Goal: Check status: Check status

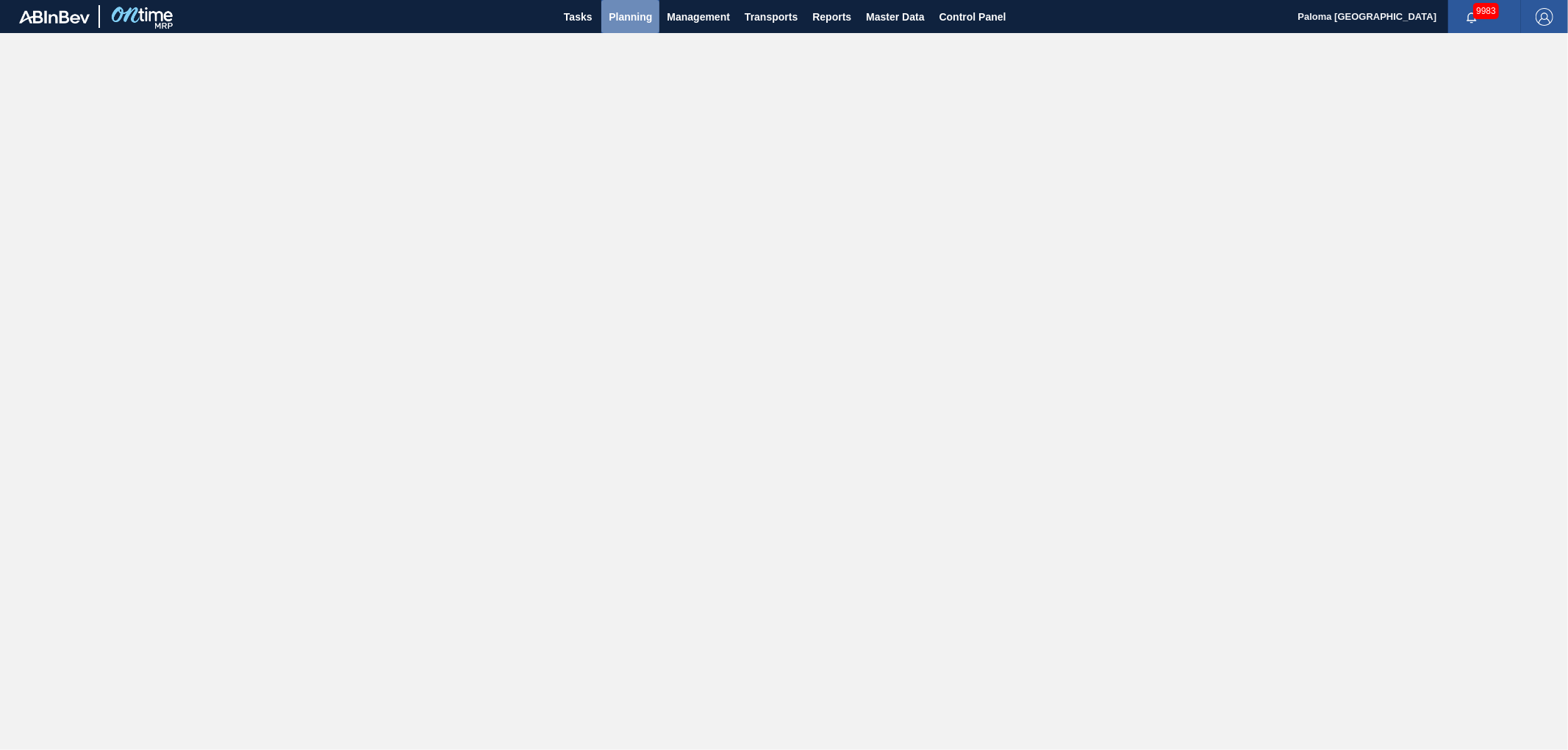
click at [628, 23] on span "Planning" at bounding box center [630, 17] width 43 height 18
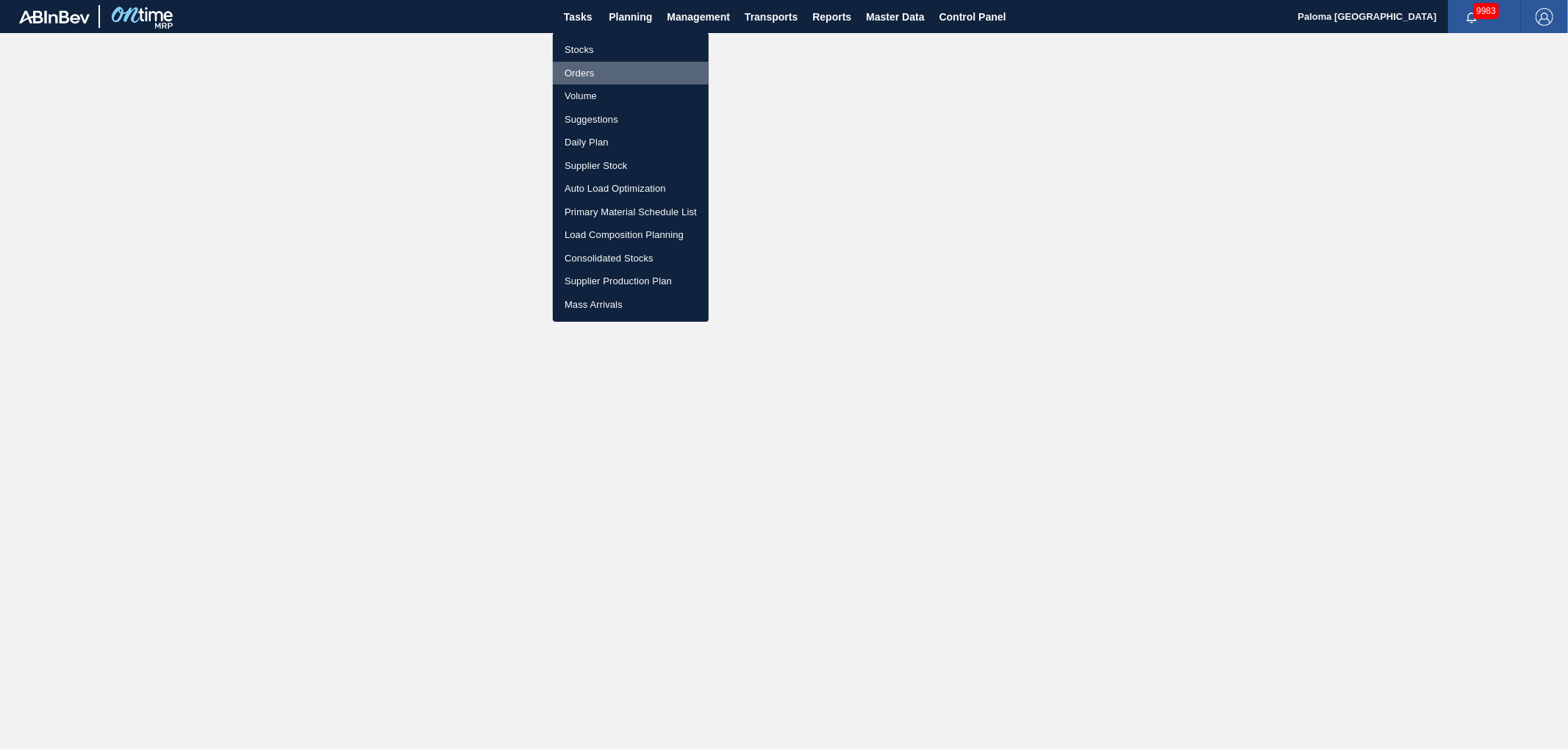
click at [583, 68] on li "Orders" at bounding box center [630, 73] width 156 height 23
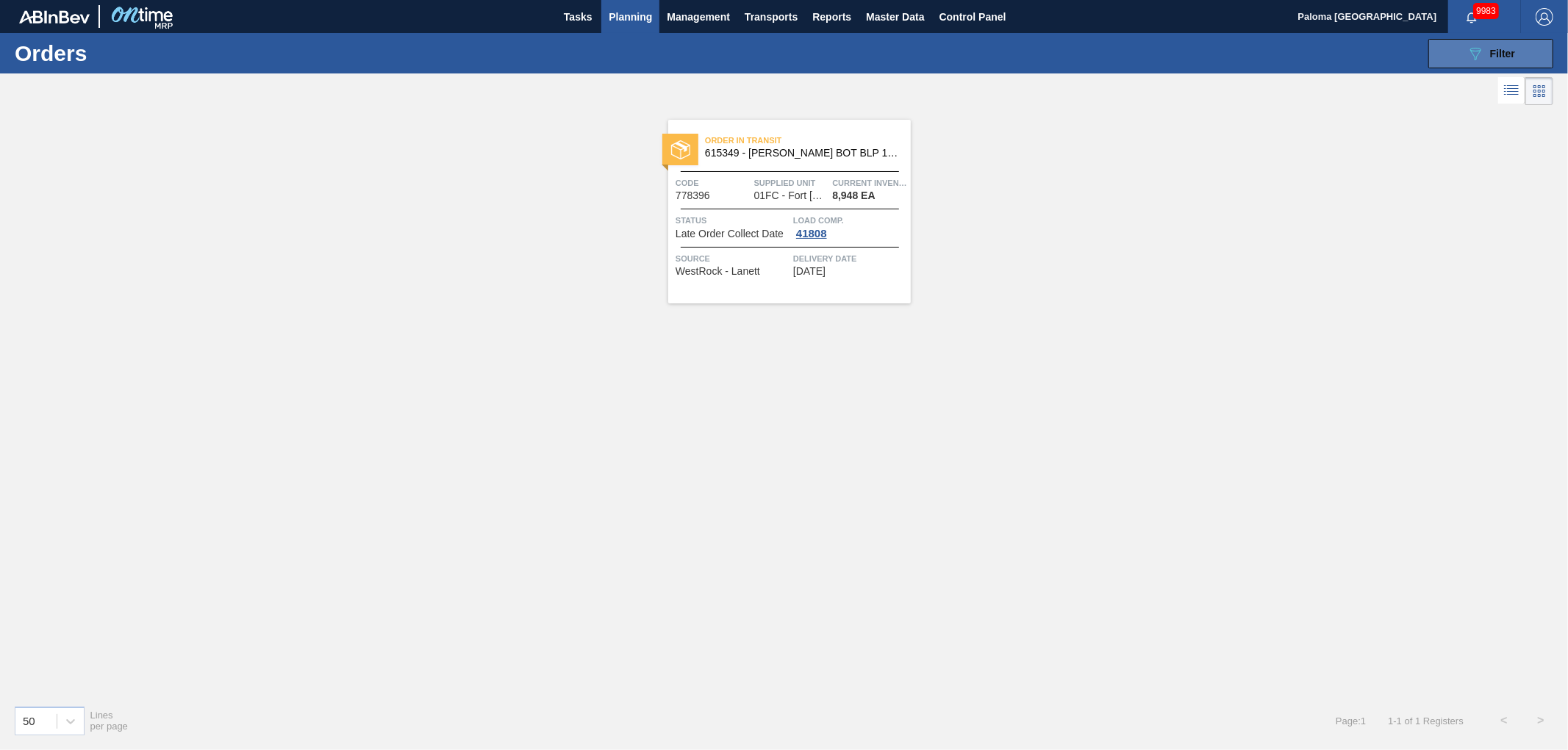
click at [1455, 47] on button "089F7B8B-B2A5-4AFE-B5C0-19BA573D28AC Filter" at bounding box center [1490, 53] width 125 height 29
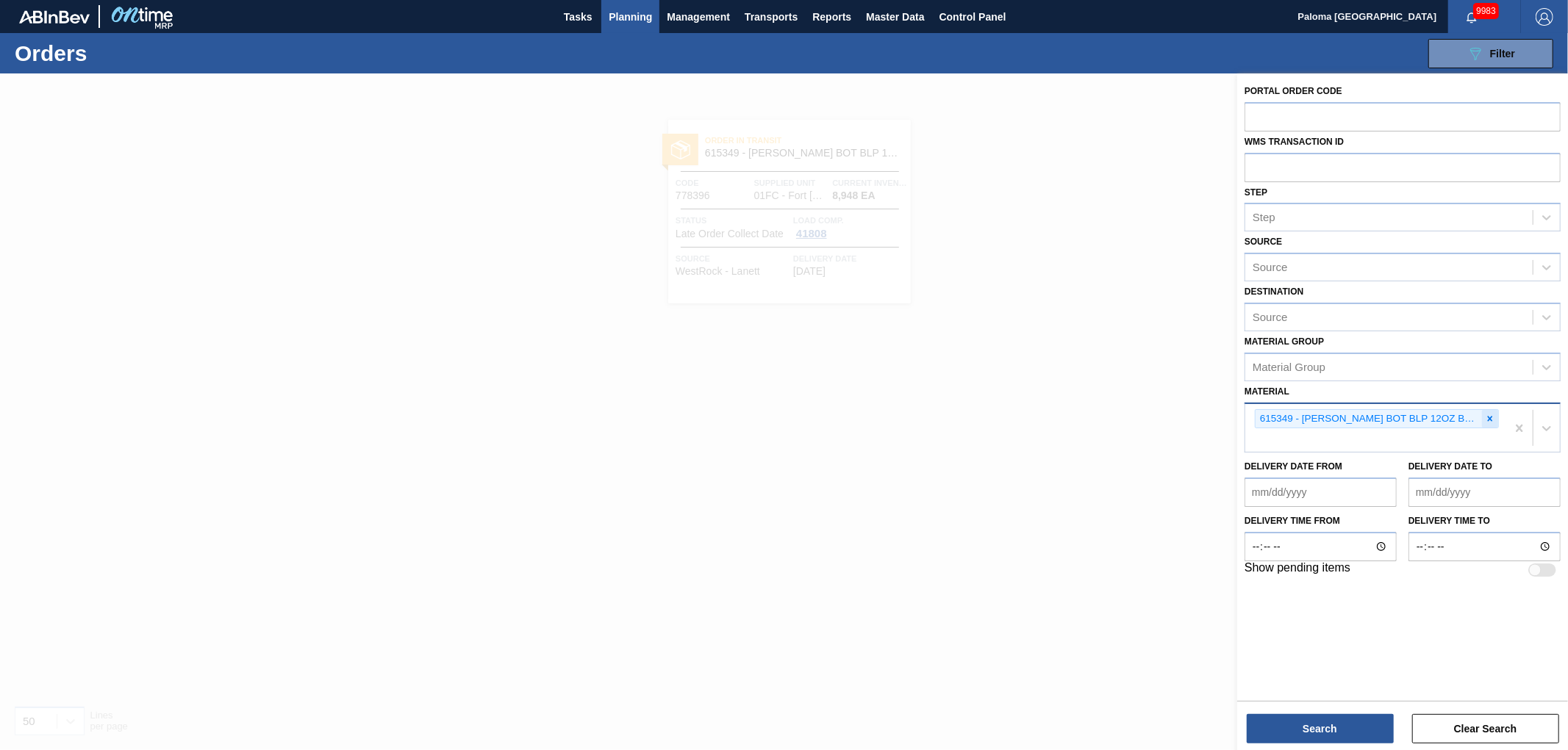
click at [1495, 414] on icon at bounding box center [1490, 419] width 10 height 10
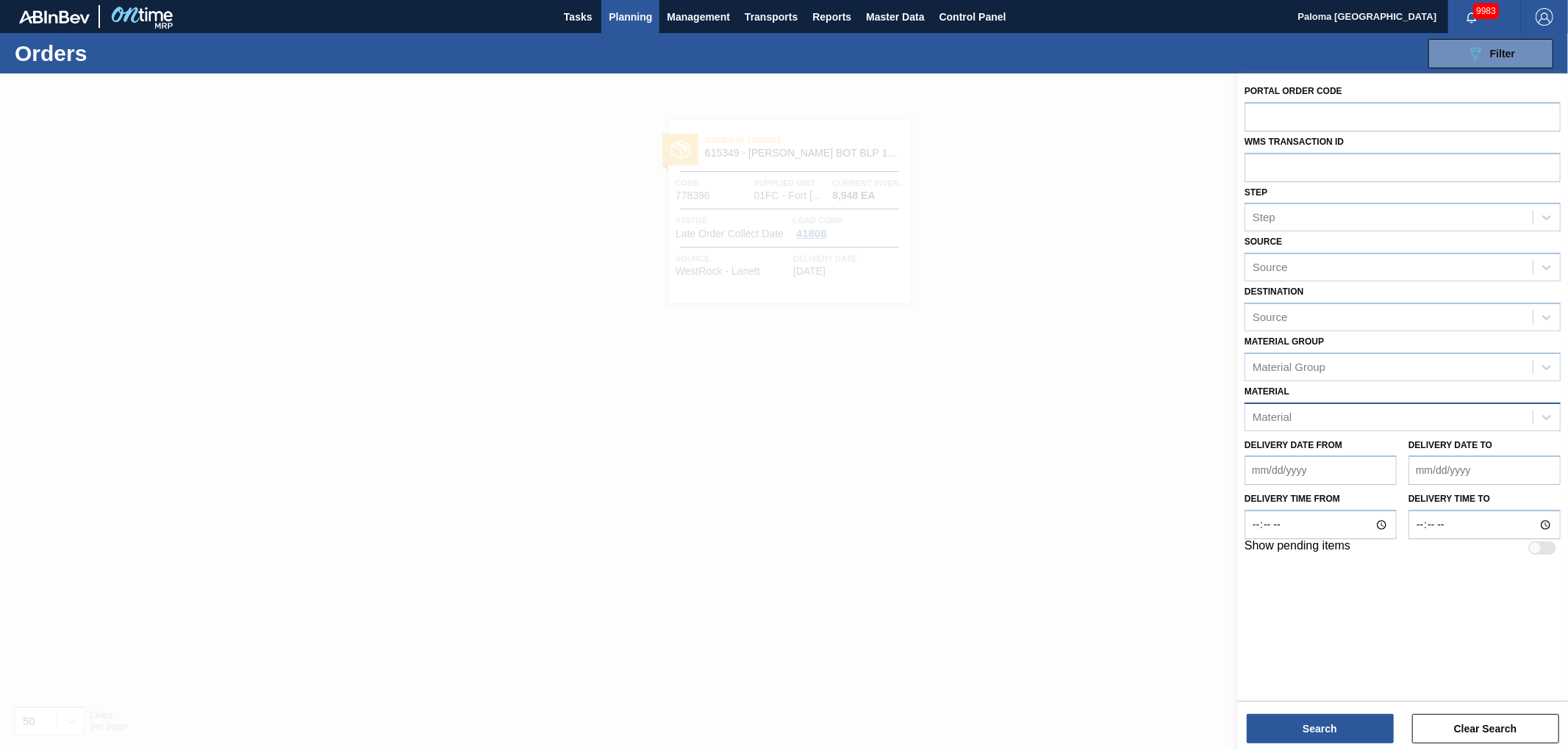
drag, startPoint x: 1089, startPoint y: 518, endPoint x: 1082, endPoint y: 540, distance: 23.1
click at [1089, 518] on div at bounding box center [784, 448] width 1568 height 750
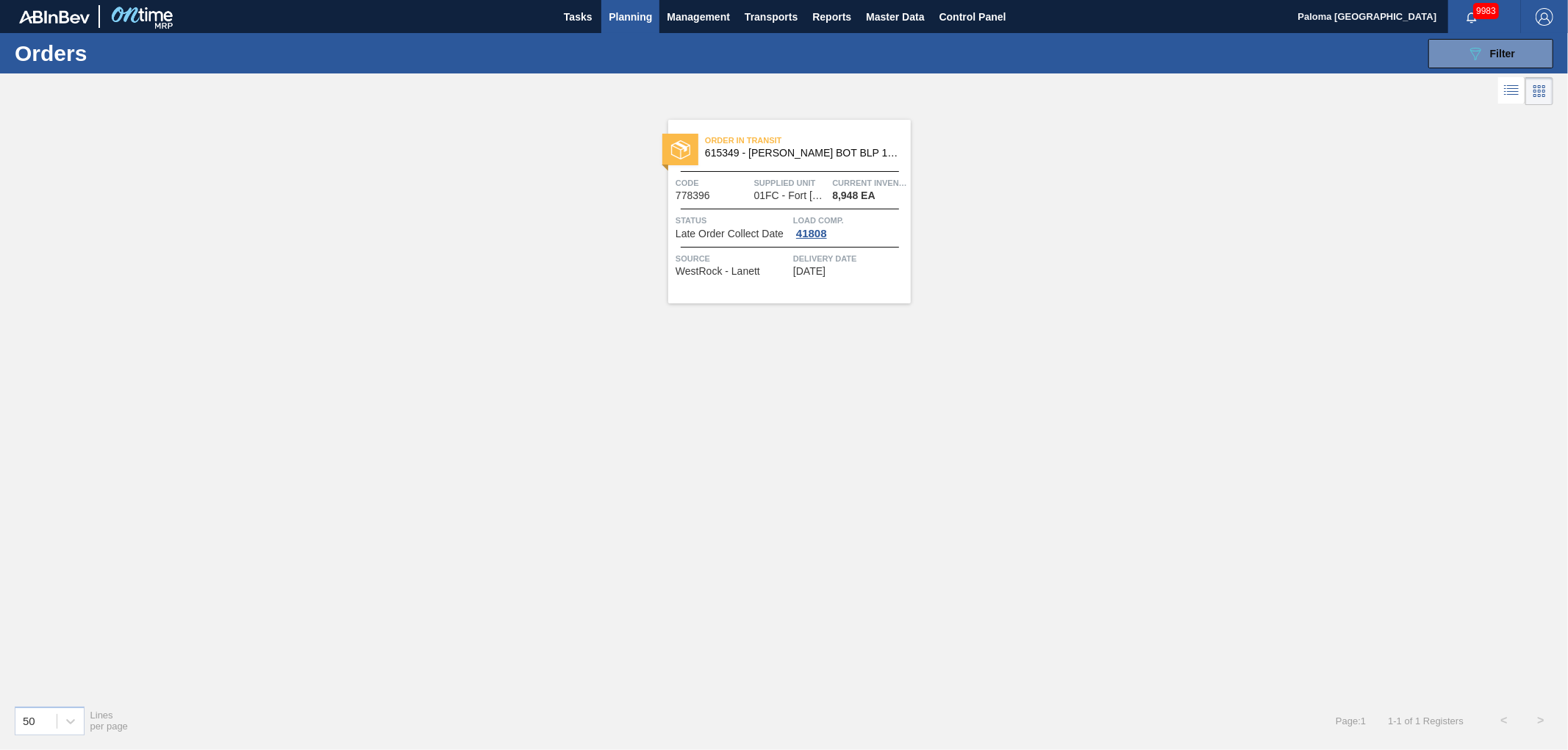
click at [778, 157] on span "615349 - [PERSON_NAME] BOT BLP 12OZ BSKT 6/12 12OZ BOT 092" at bounding box center [802, 153] width 194 height 11
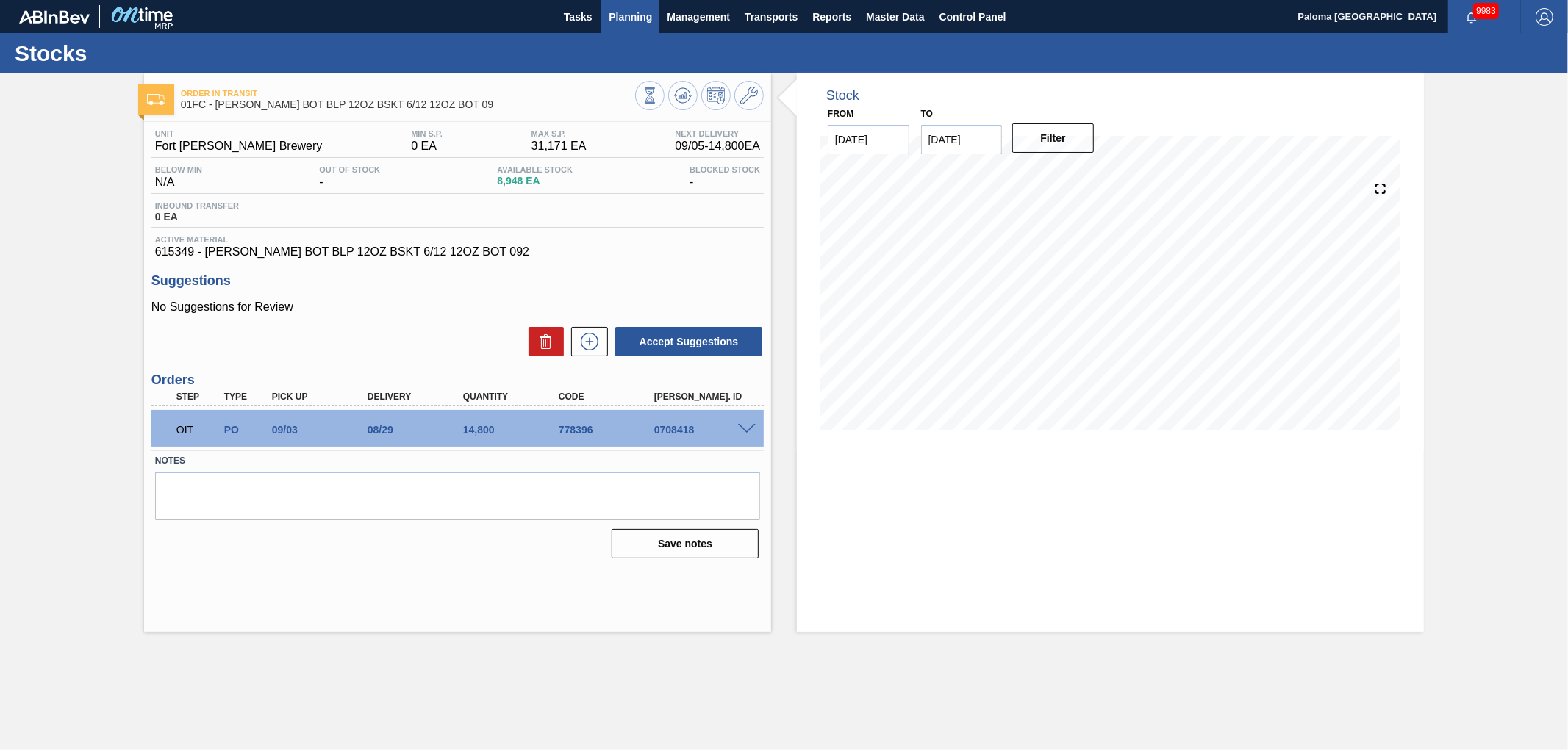
click at [613, 19] on span "Planning" at bounding box center [630, 17] width 43 height 18
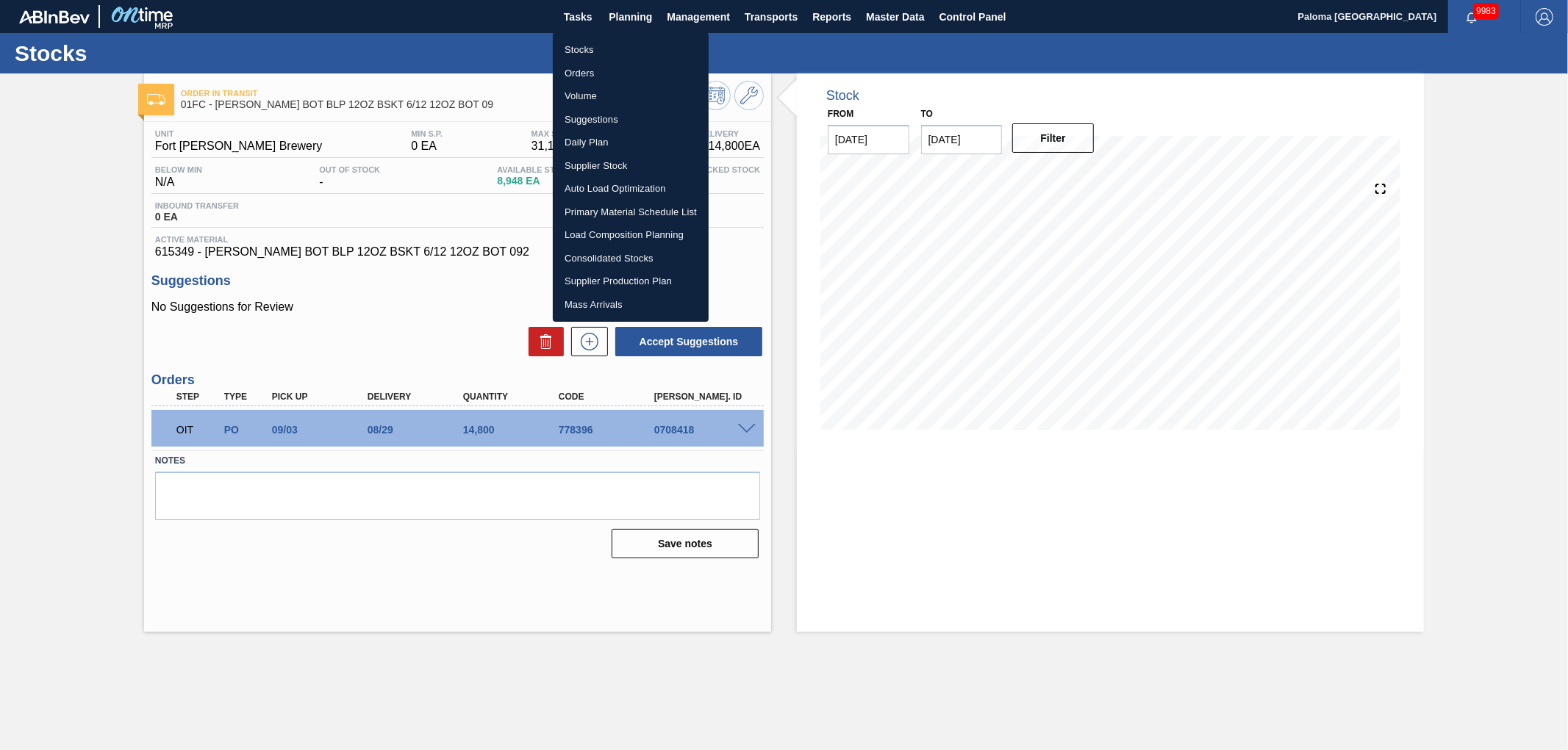
click at [604, 71] on li "Orders" at bounding box center [630, 73] width 156 height 23
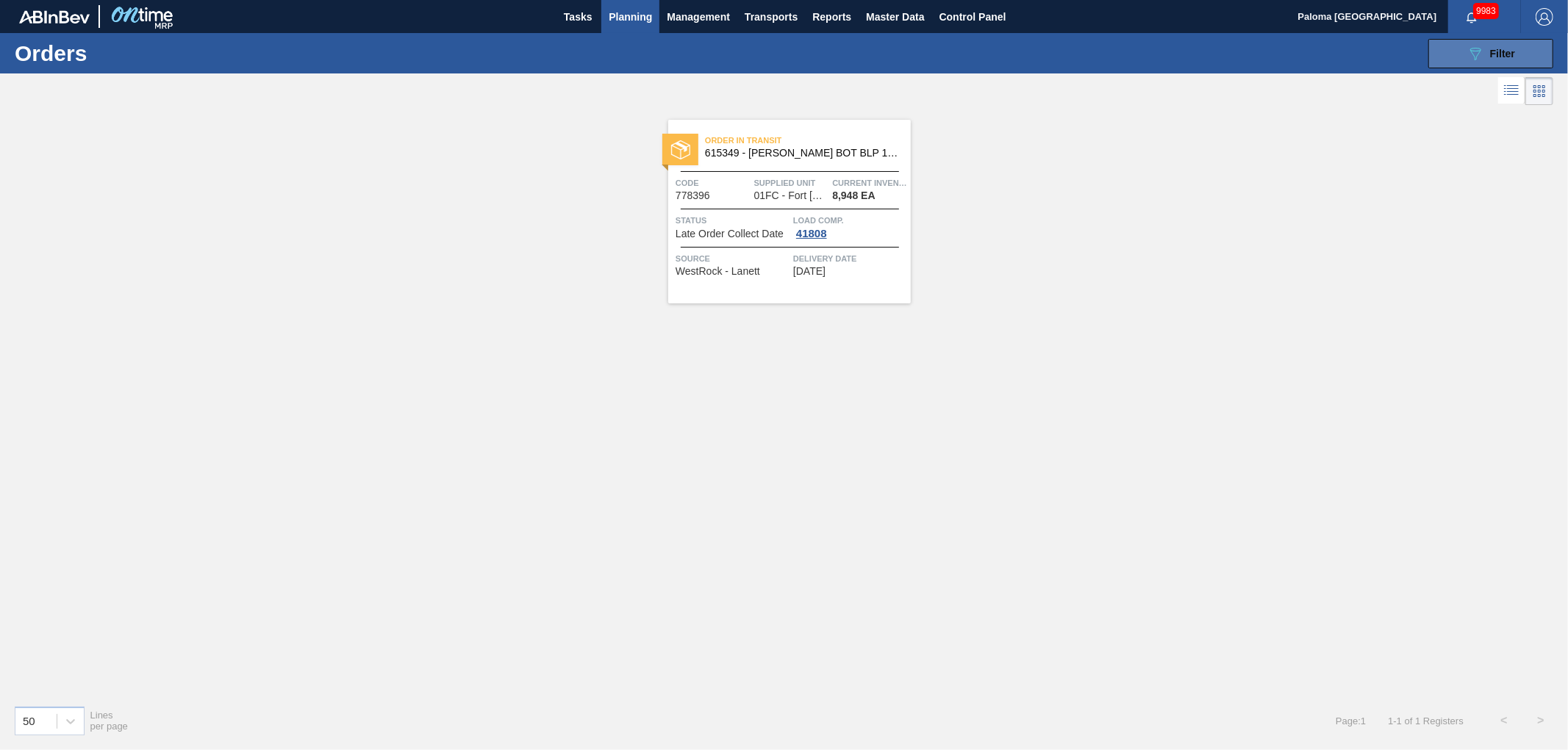
click at [1449, 53] on button "089F7B8B-B2A5-4AFE-B5C0-19BA573D28AC Filter" at bounding box center [1490, 53] width 125 height 29
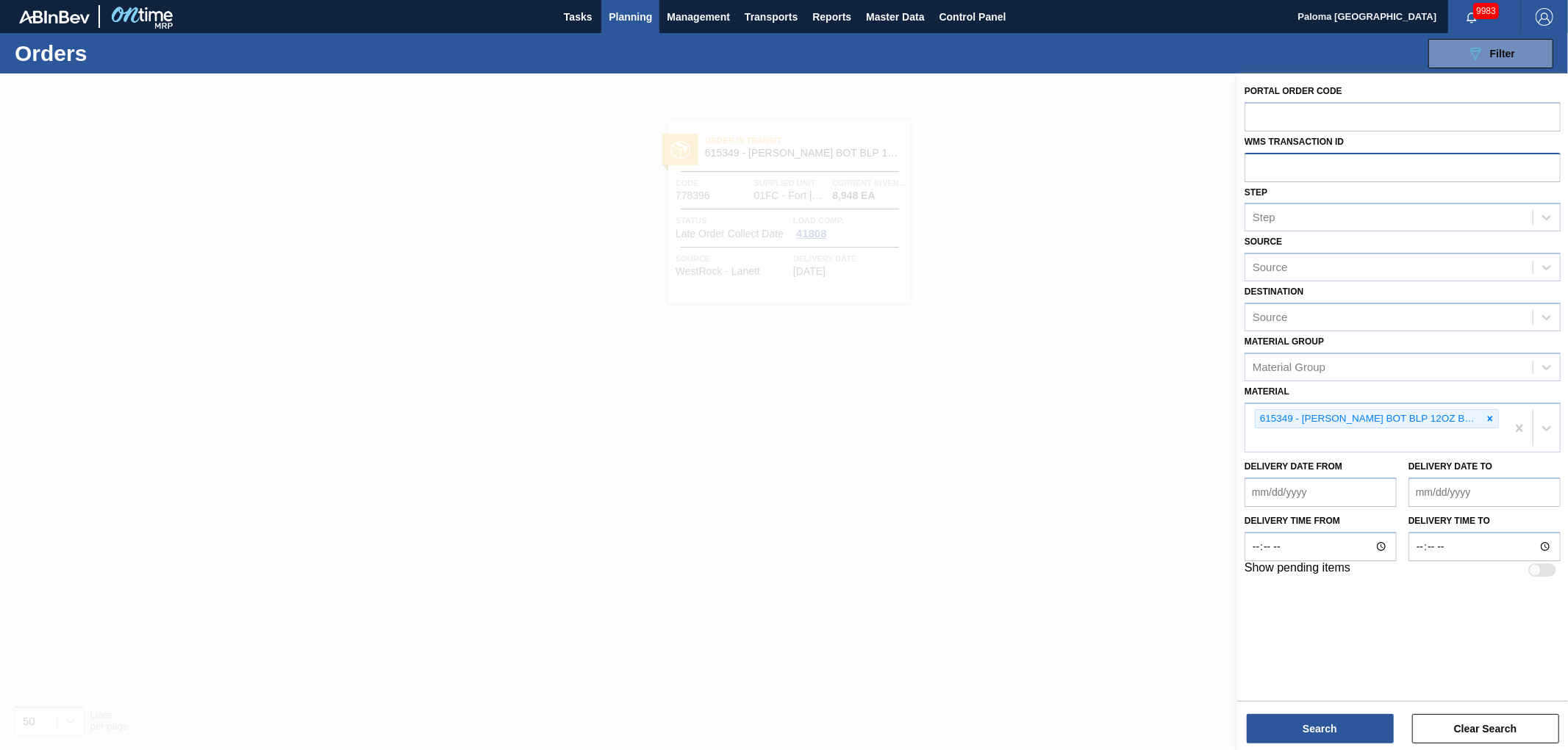
click at [1260, 163] on input "text" at bounding box center [1402, 166] width 316 height 28
click at [1490, 420] on icon at bounding box center [1490, 419] width 10 height 10
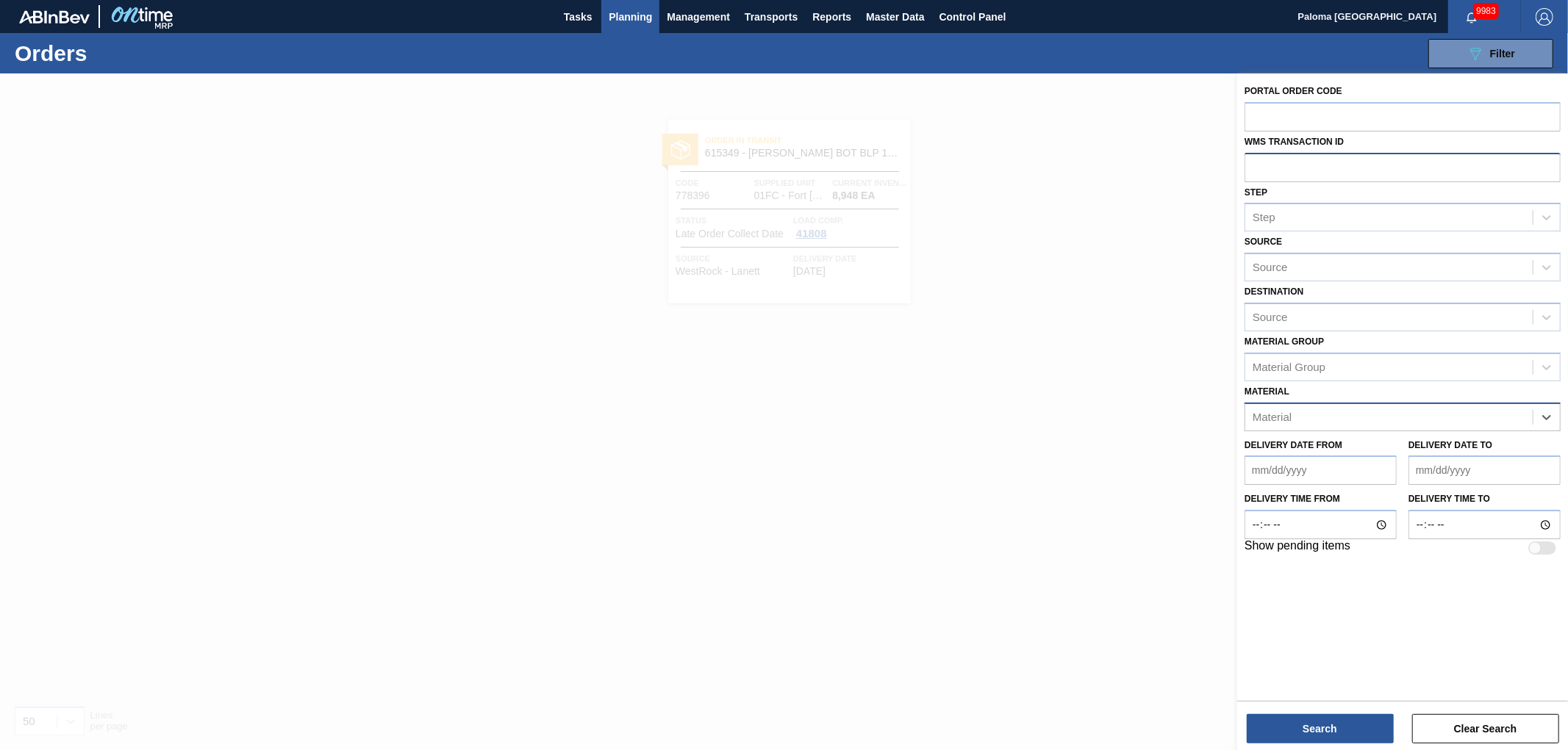
click at [1332, 170] on input "text" at bounding box center [1402, 166] width 316 height 28
type input "0707342"
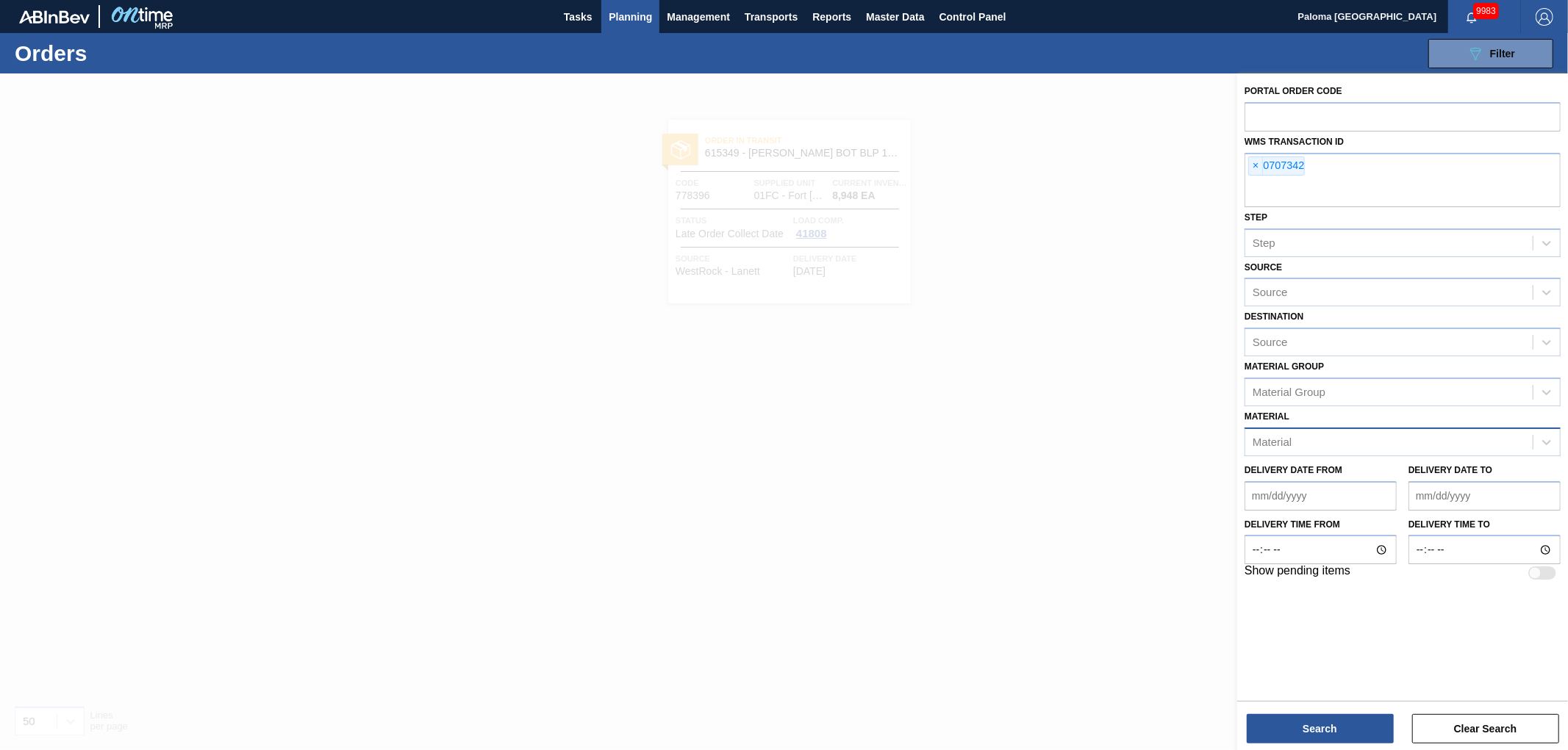
drag, startPoint x: 1328, startPoint y: 738, endPoint x: 1329, endPoint y: 747, distance: 9.1
click at [1328, 740] on button "Search" at bounding box center [1320, 728] width 147 height 29
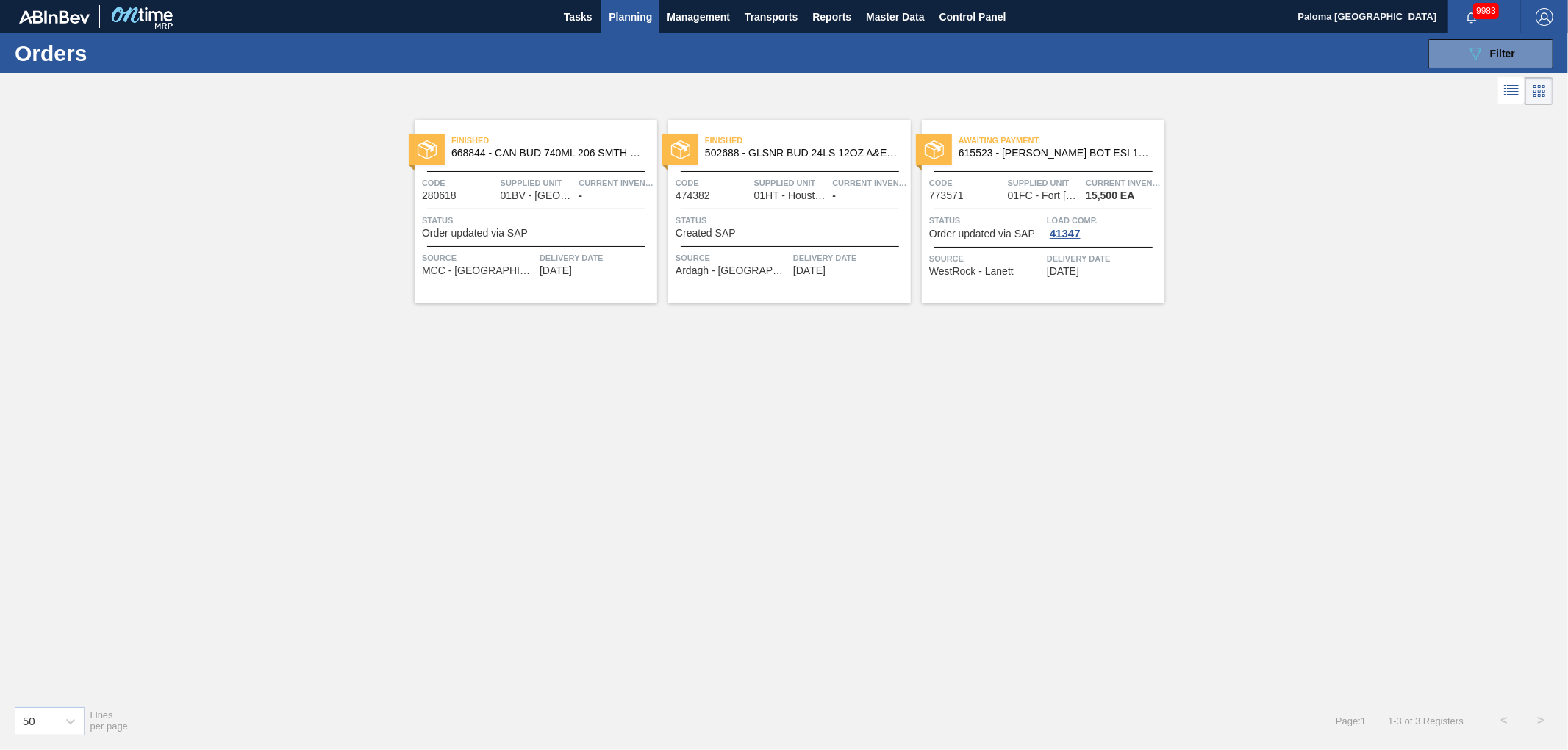
click at [1016, 172] on div "Awaiting Payment 615523 - [PERSON_NAME] BOT ESI 12OZ WRAP BSKT 6/12 12OZ BO Cod…" at bounding box center [1043, 212] width 243 height 184
